Goal: Information Seeking & Learning: Learn about a topic

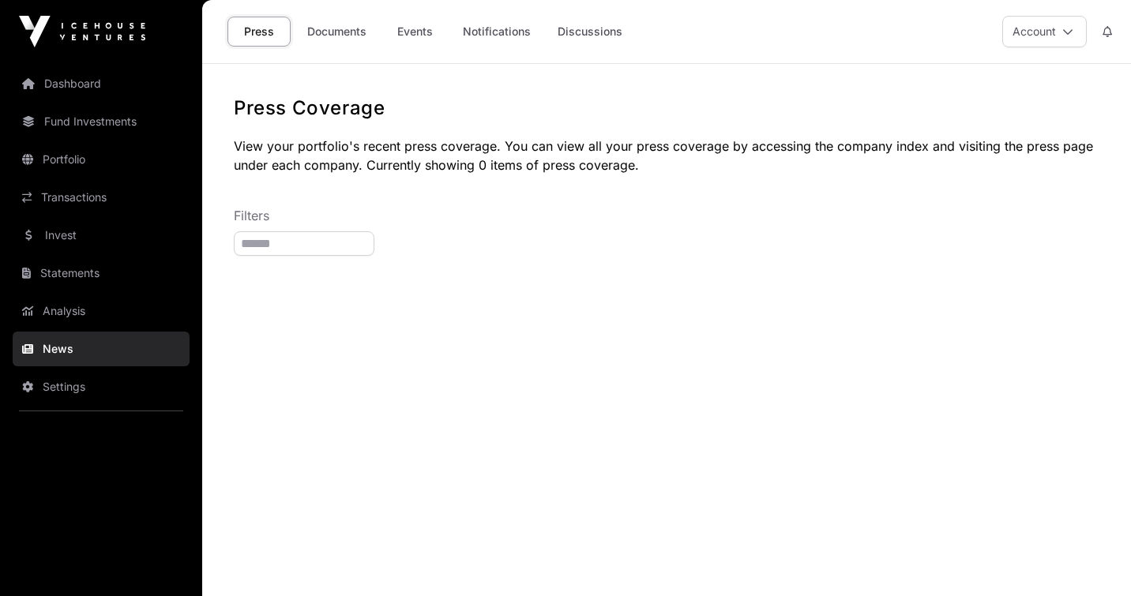
click at [92, 73] on link "Dashboard" at bounding box center [101, 83] width 177 height 35
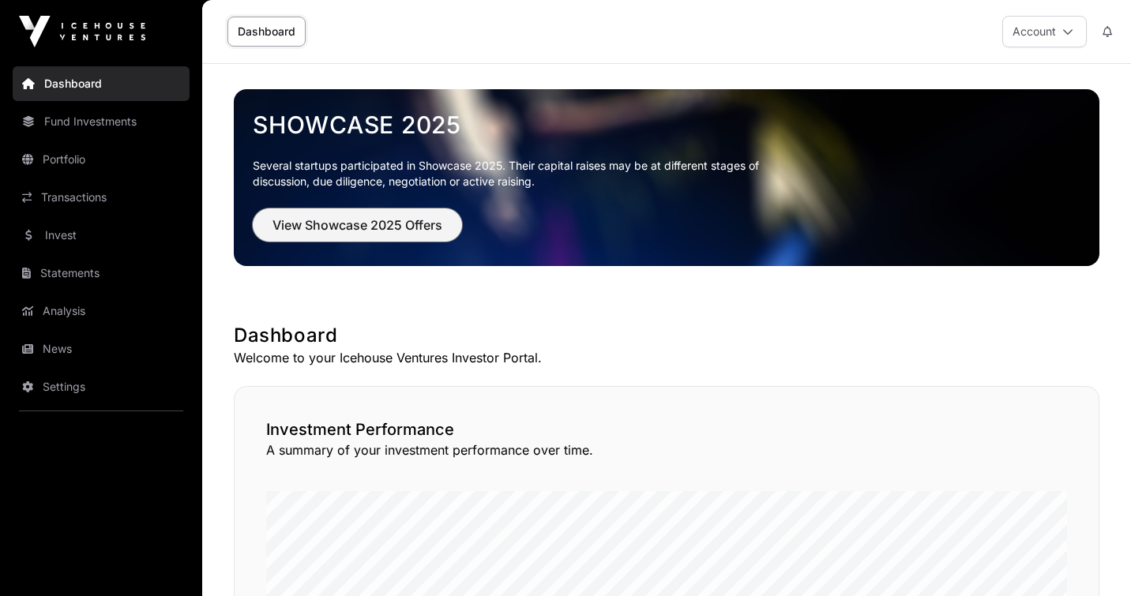
click at [426, 225] on span "View Showcase 2025 Offers" at bounding box center [358, 225] width 170 height 19
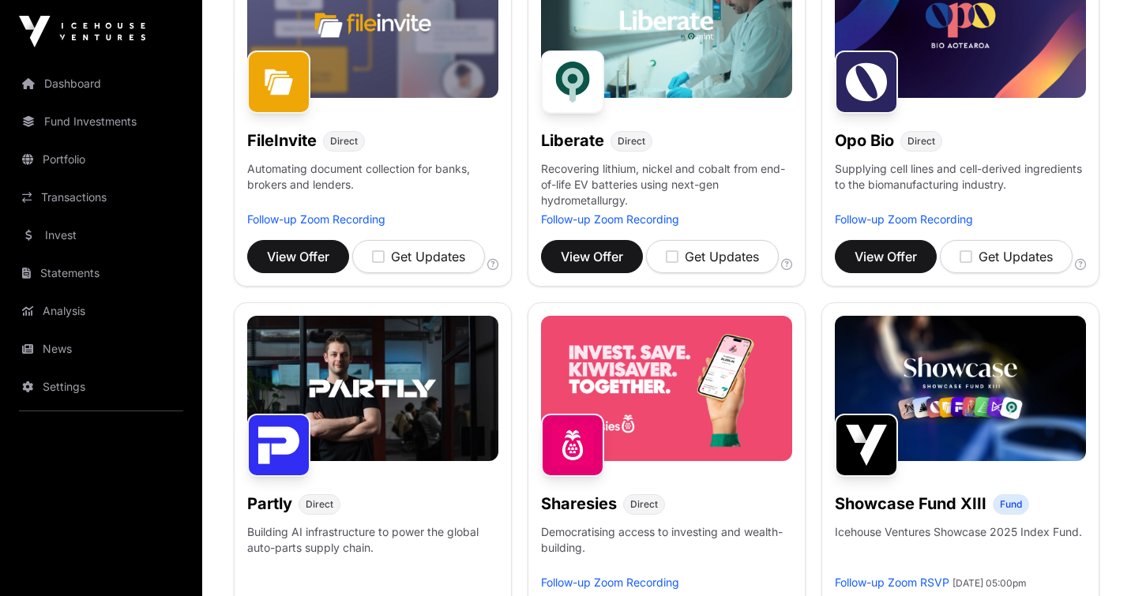
scroll to position [712, 0]
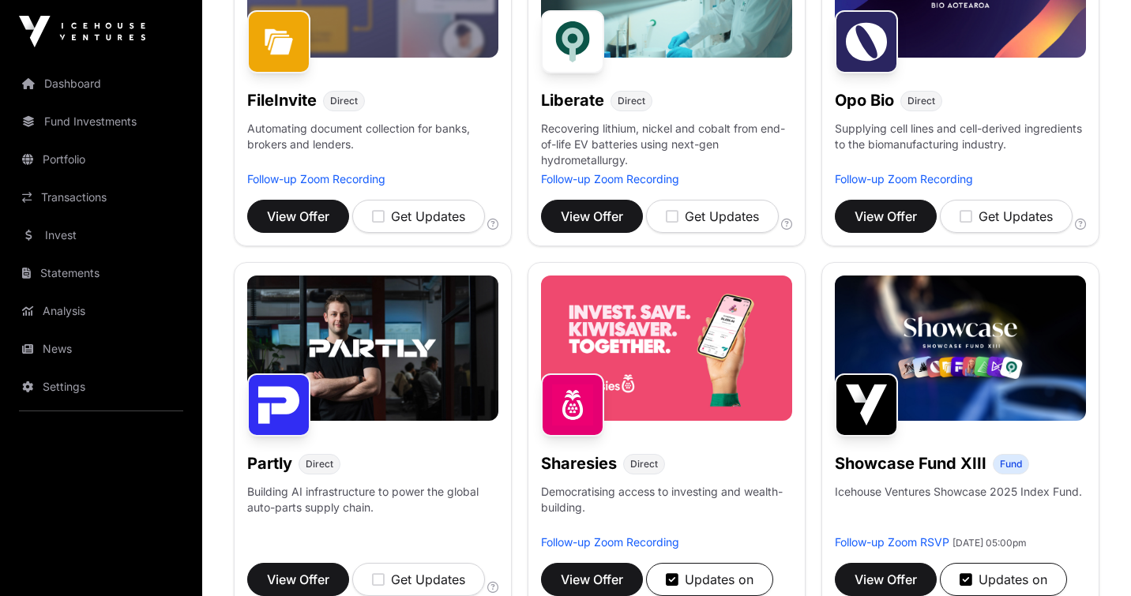
click at [393, 344] on img at bounding box center [372, 348] width 251 height 145
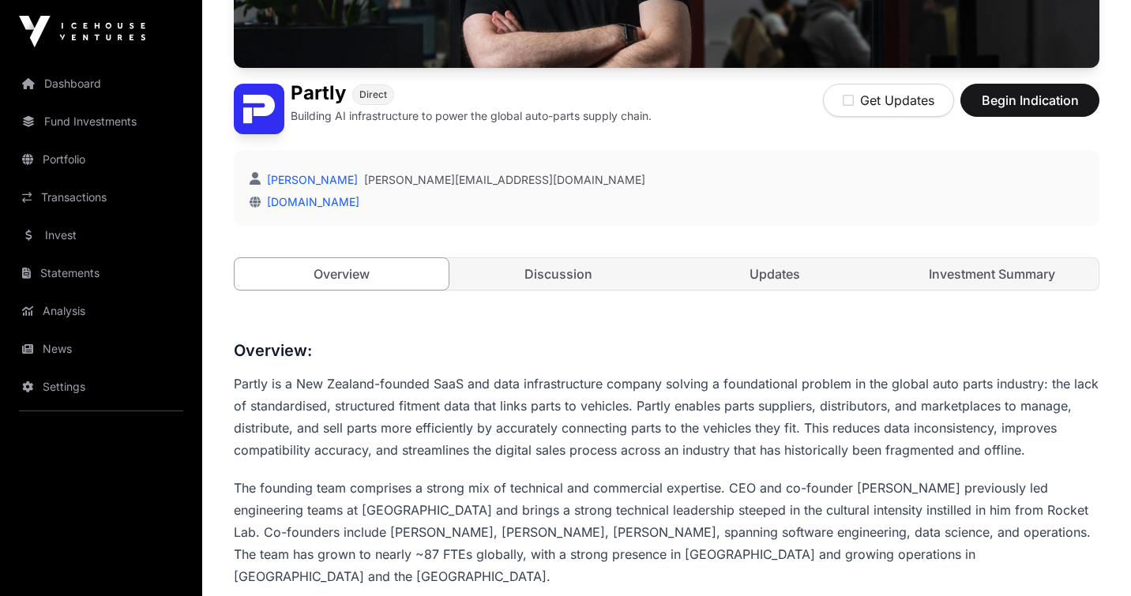
scroll to position [329, 0]
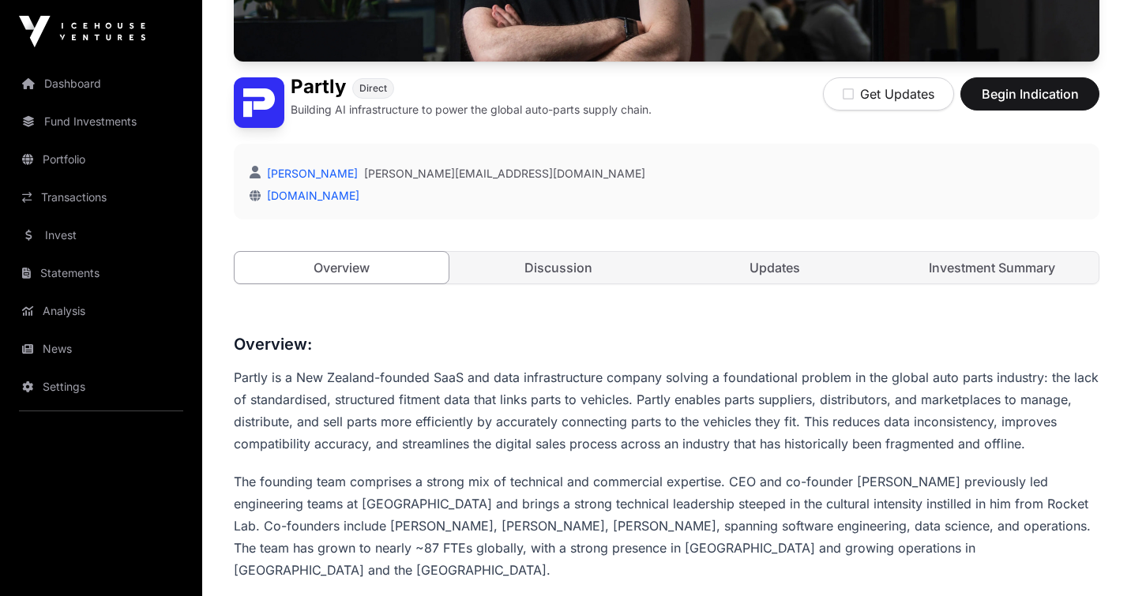
click at [1031, 268] on link "Investment Summary" at bounding box center [993, 268] width 214 height 32
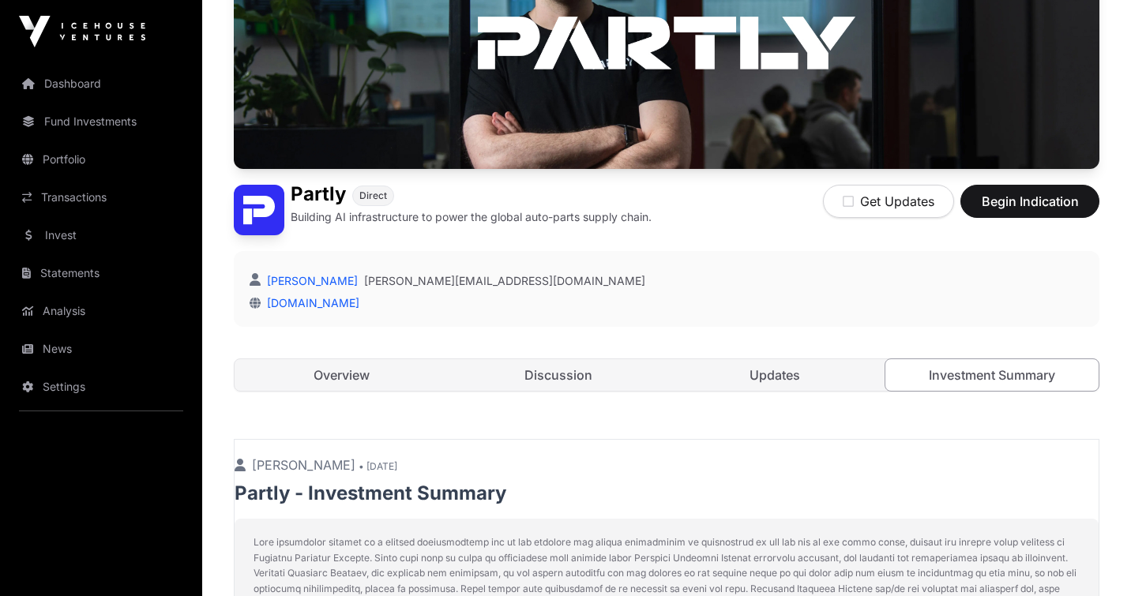
scroll to position [223, 0]
